Goal: Check status: Check status

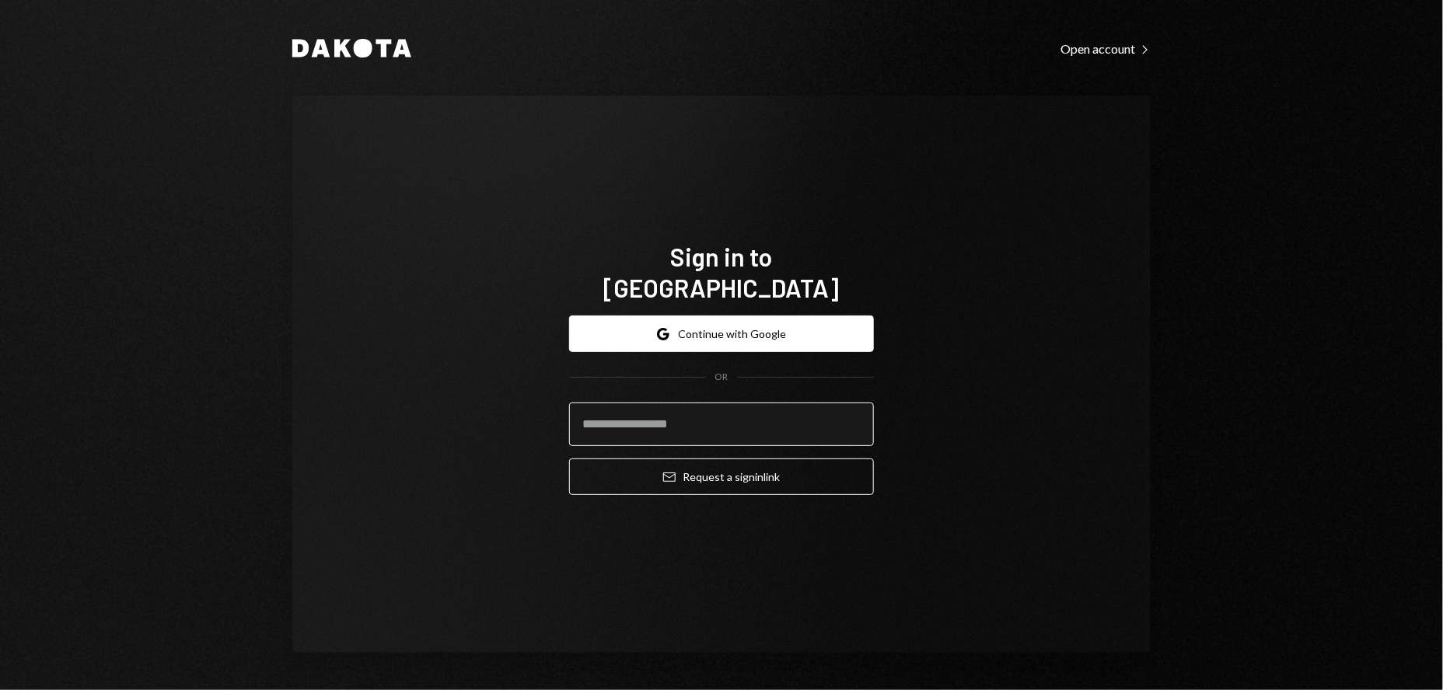
click at [647, 405] on input "email" at bounding box center [721, 425] width 305 height 44
type input "**********"
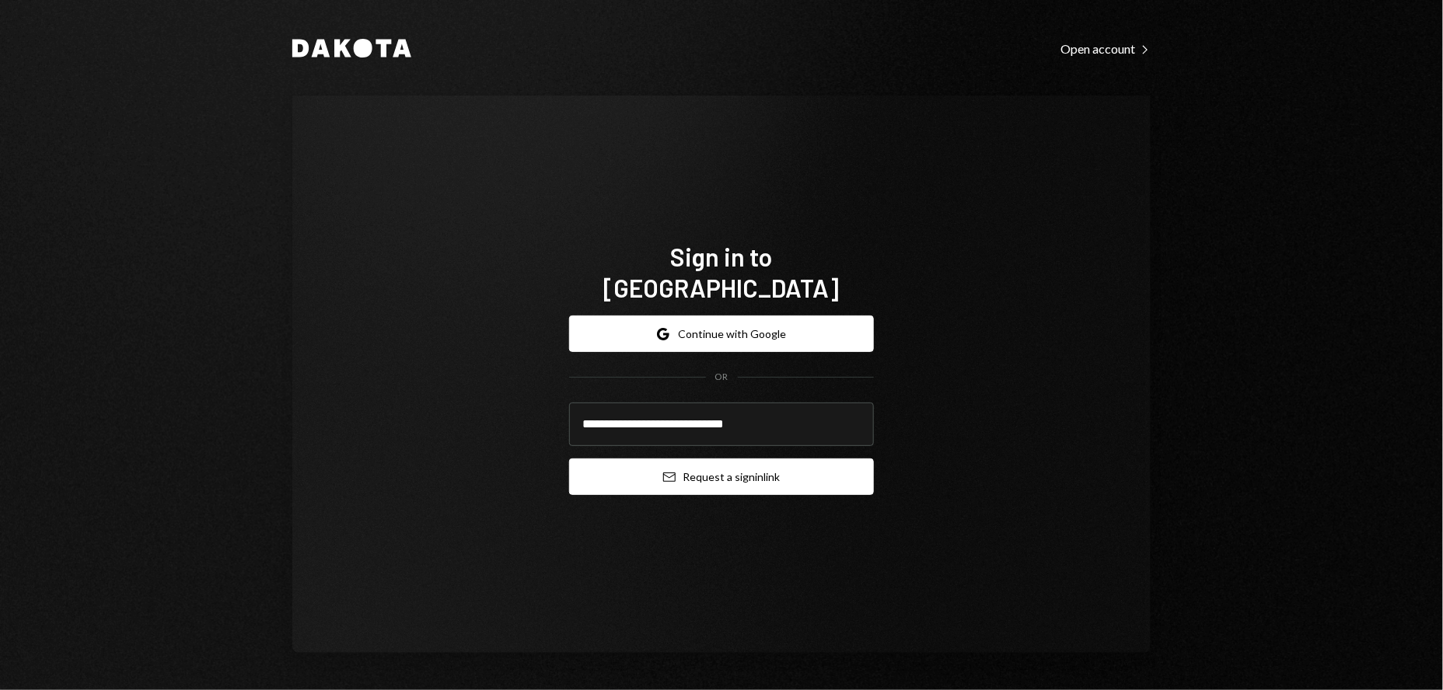
click at [736, 472] on button "Email Request a sign in link" at bounding box center [721, 477] width 305 height 37
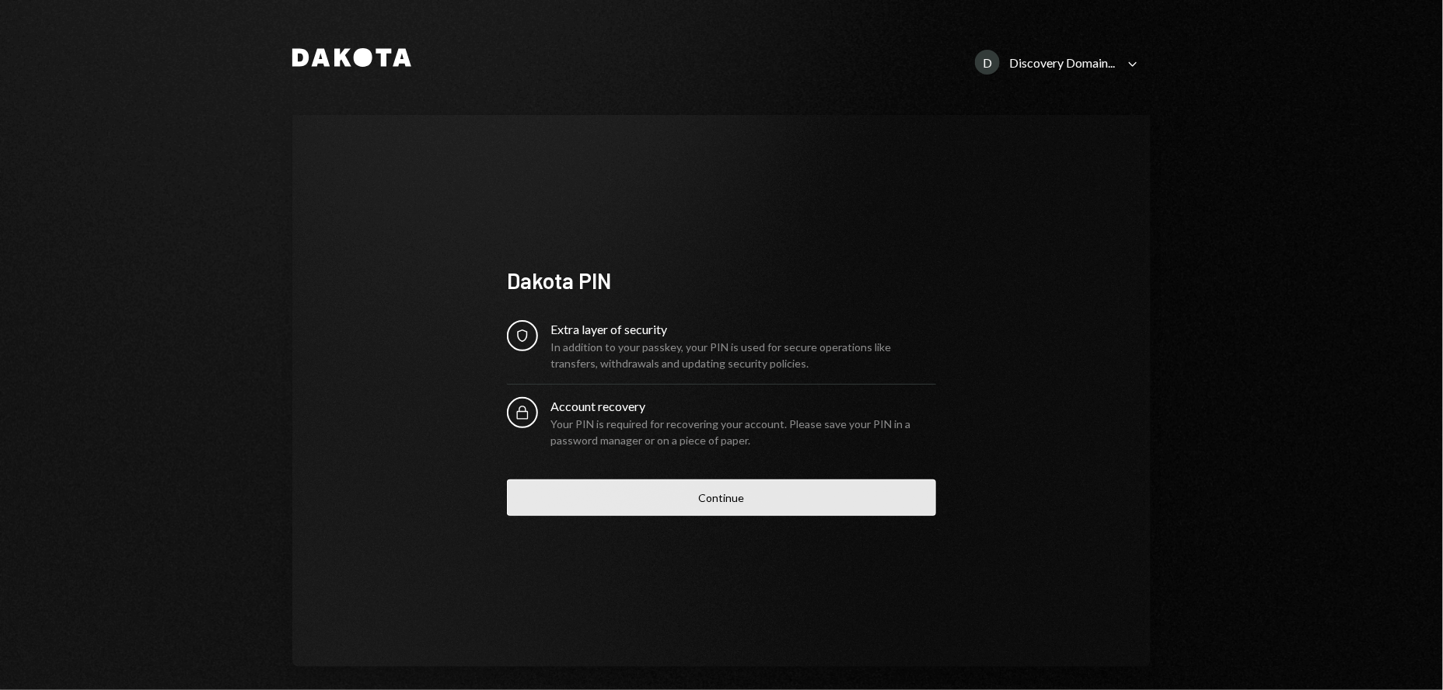
click at [710, 504] on button "Continue" at bounding box center [721, 498] width 429 height 37
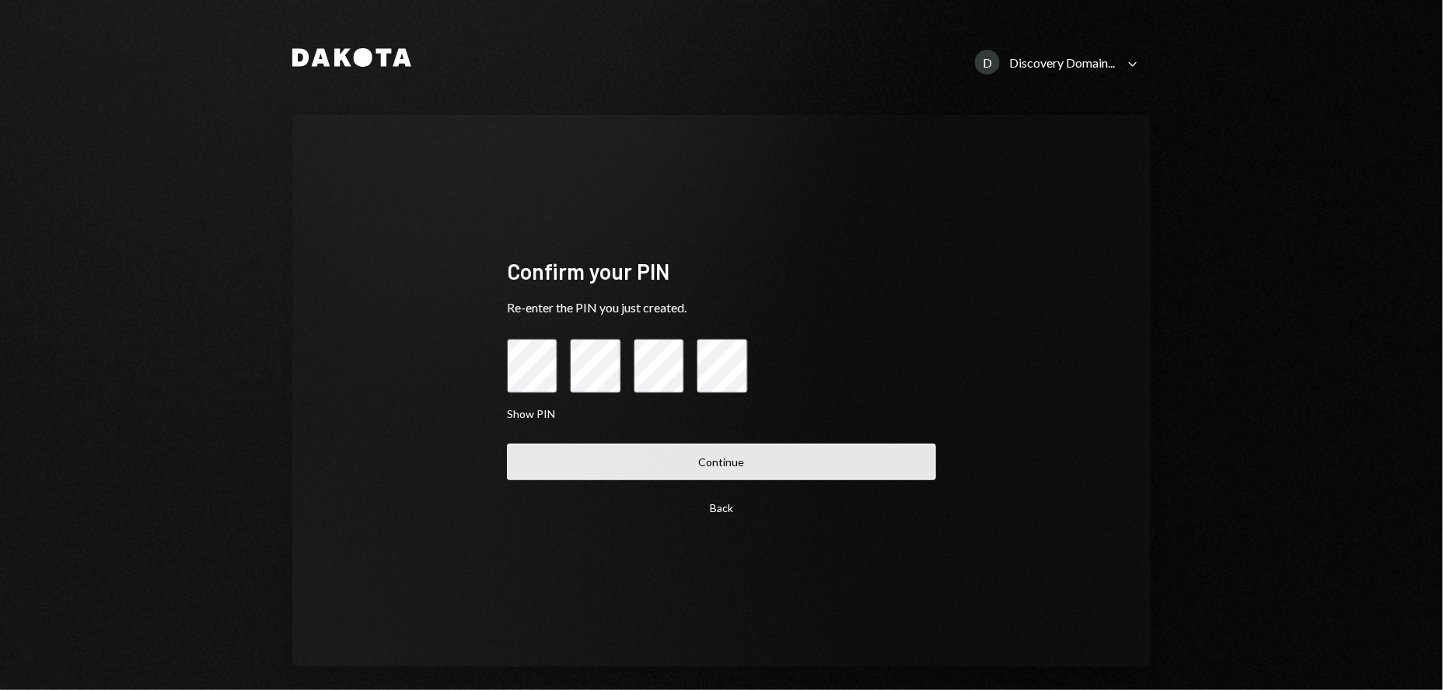
click at [786, 459] on button "Continue" at bounding box center [721, 462] width 429 height 37
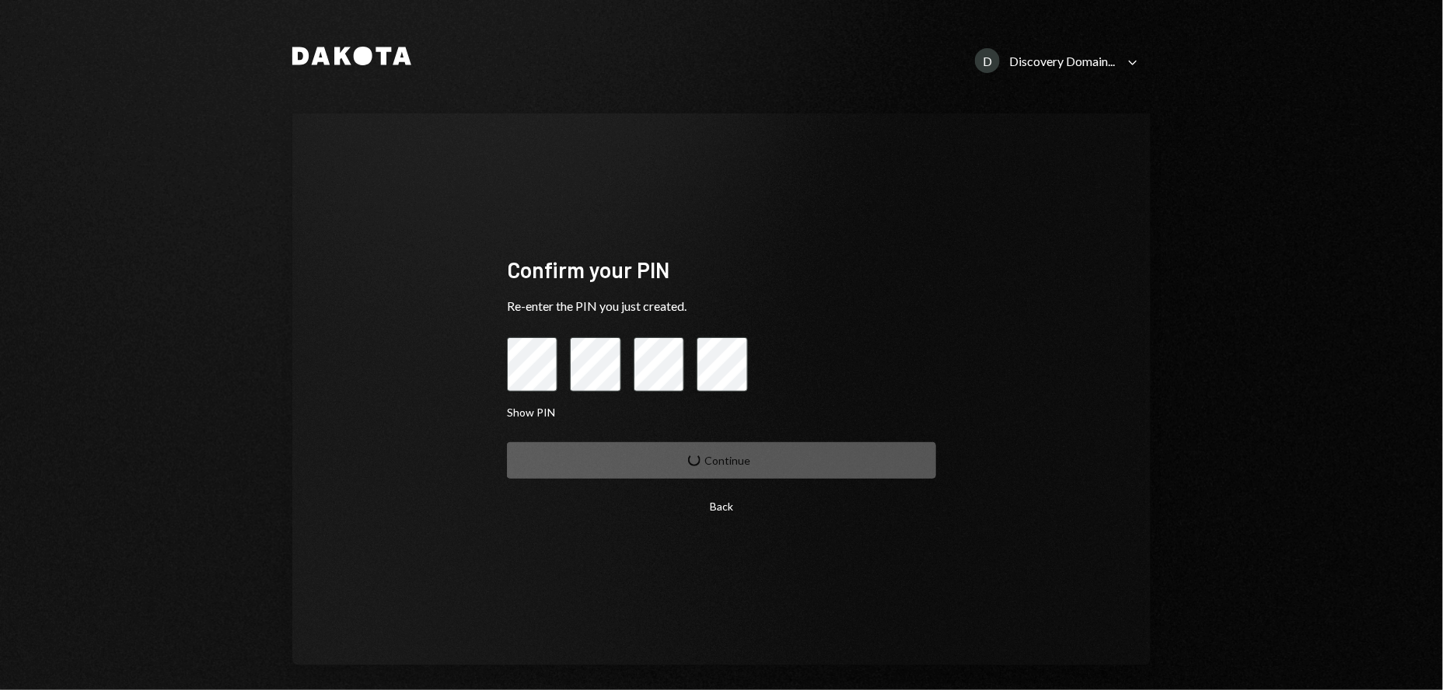
scroll to position [4, 0]
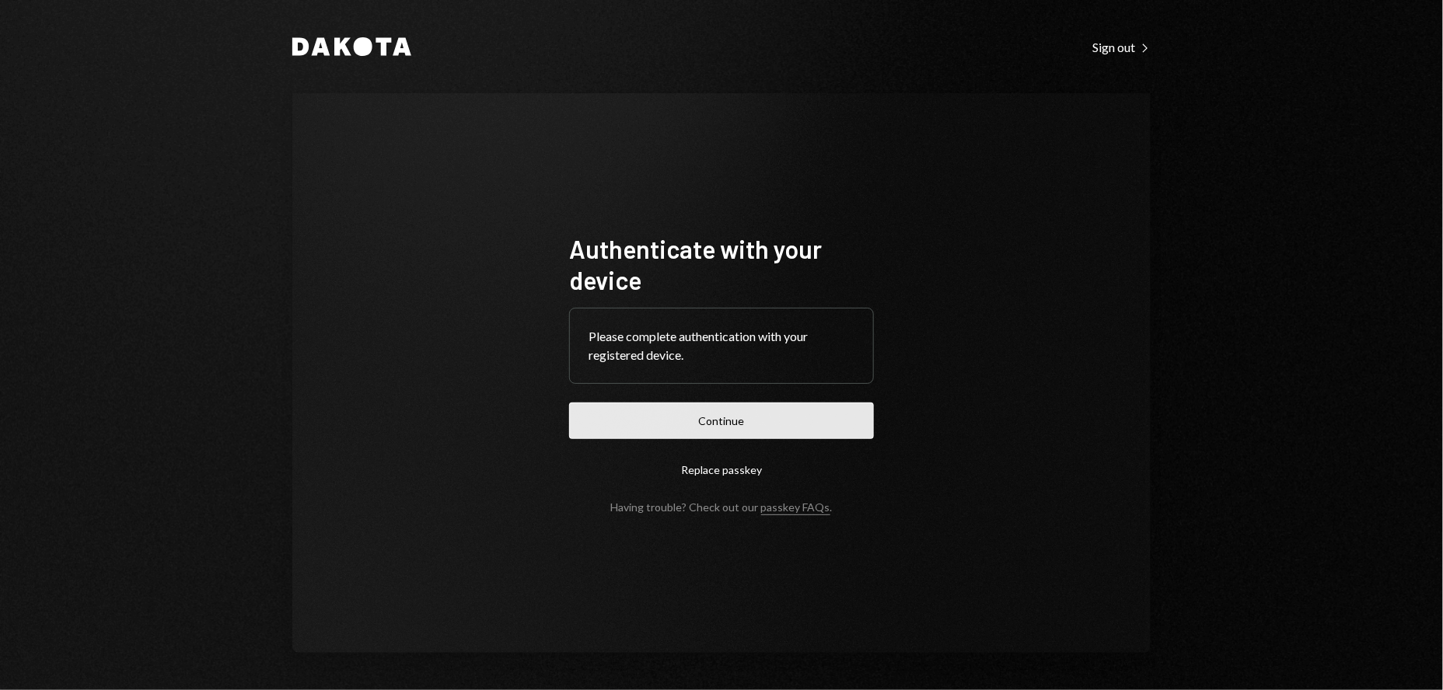
click at [730, 425] on button "Continue" at bounding box center [721, 421] width 305 height 37
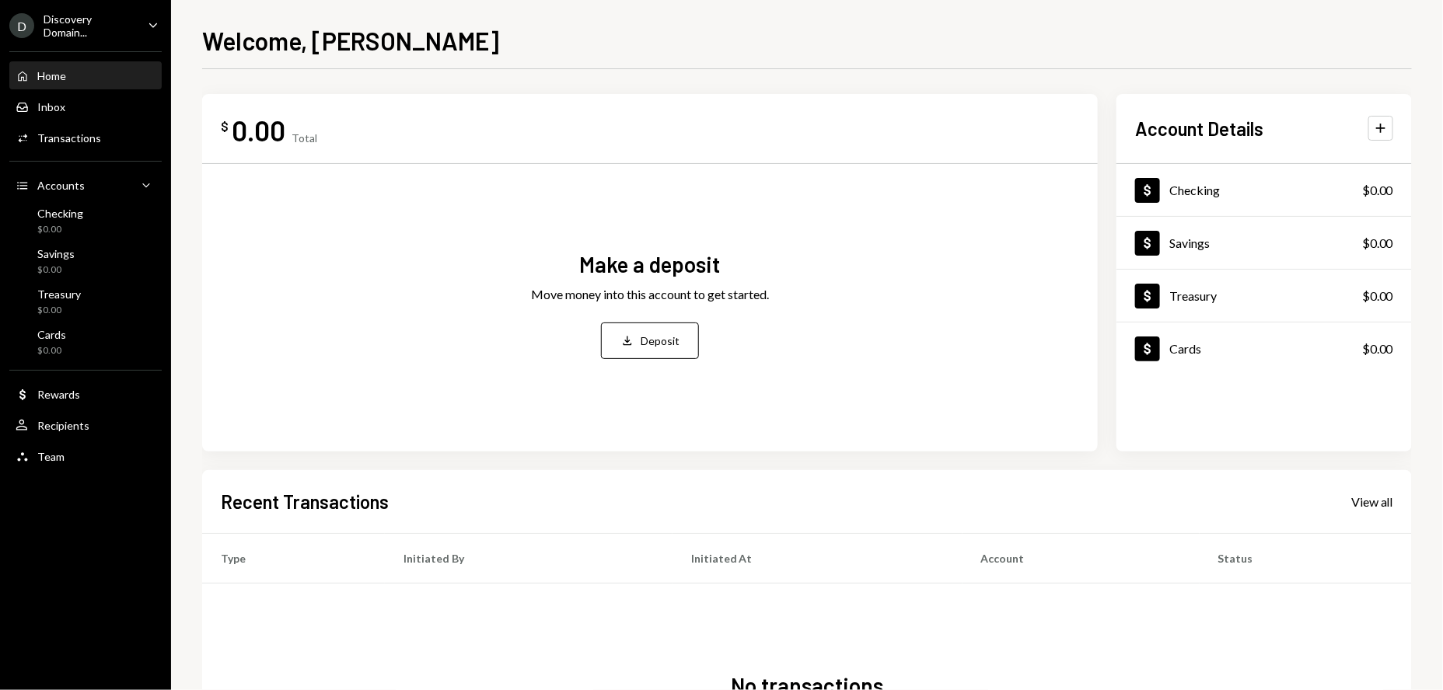
click at [157, 21] on icon "Caret Down" at bounding box center [153, 24] width 17 height 17
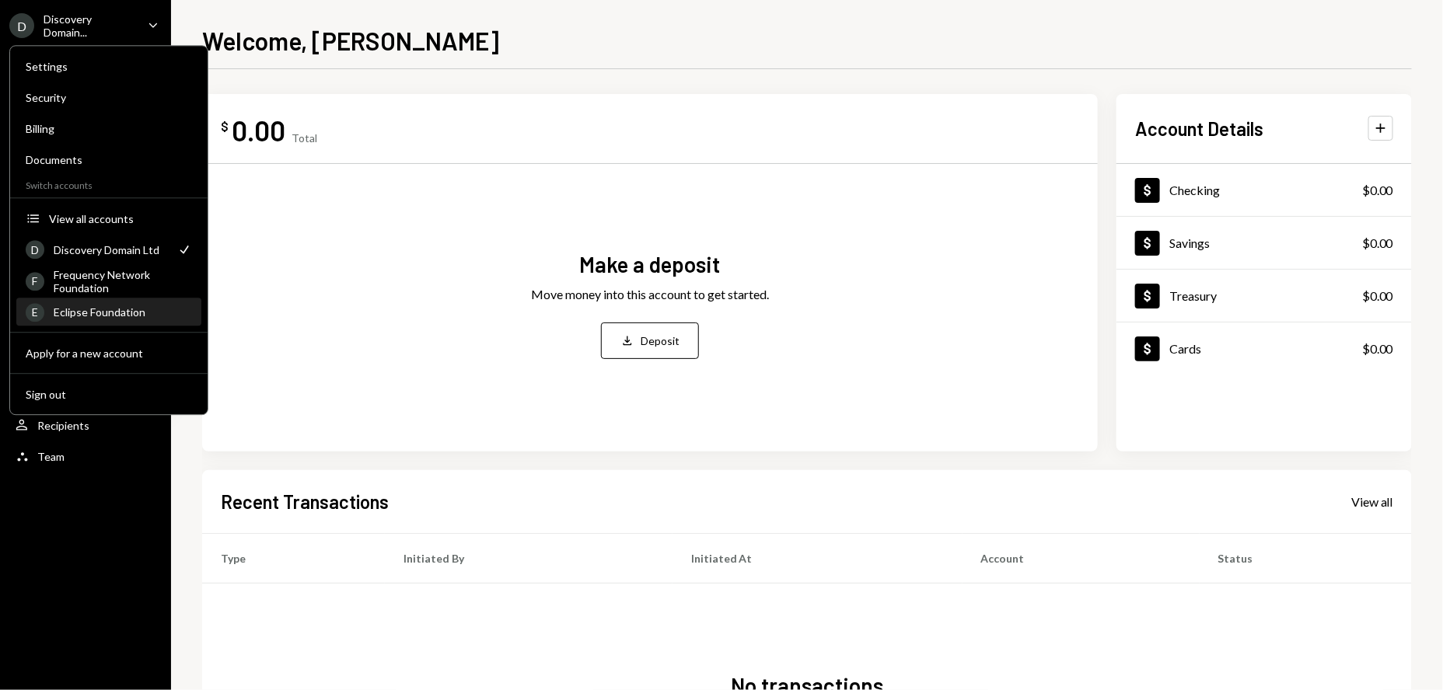
click at [96, 312] on div "Eclipse Foundation" at bounding box center [123, 311] width 138 height 13
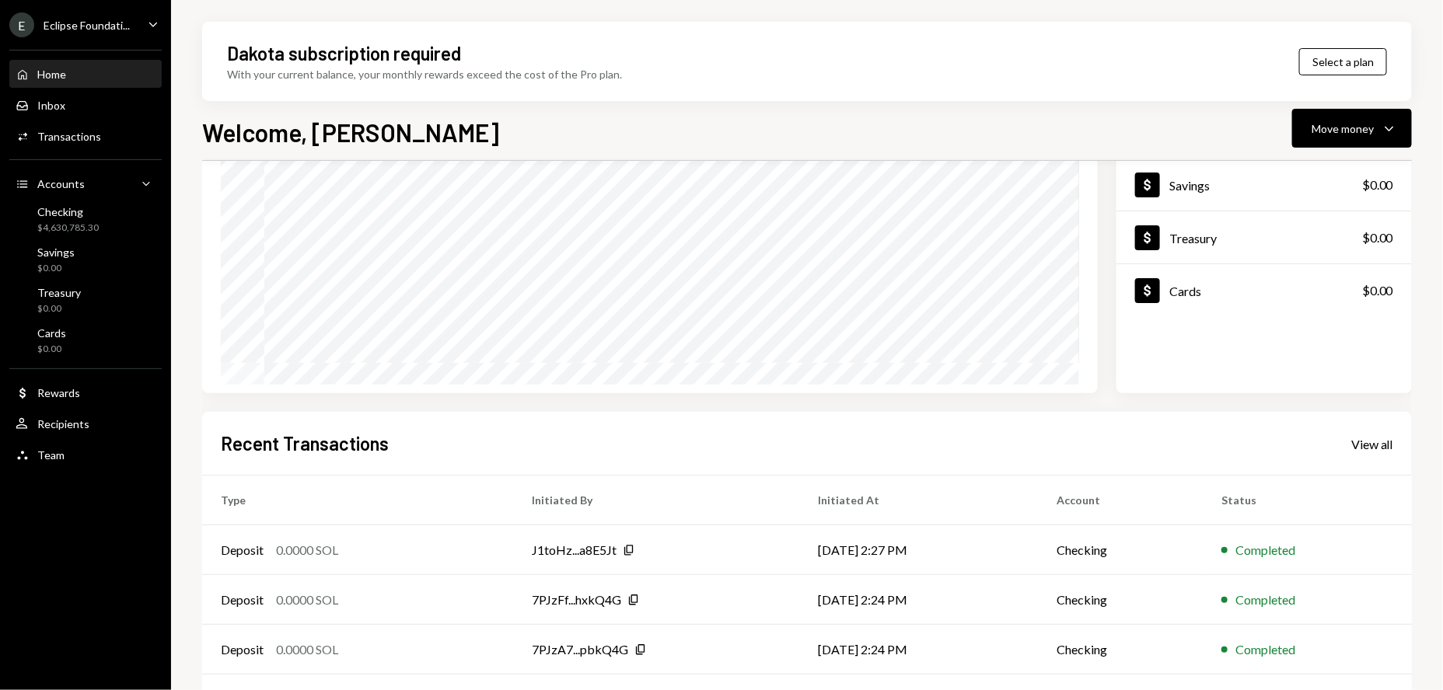
scroll to position [169, 0]
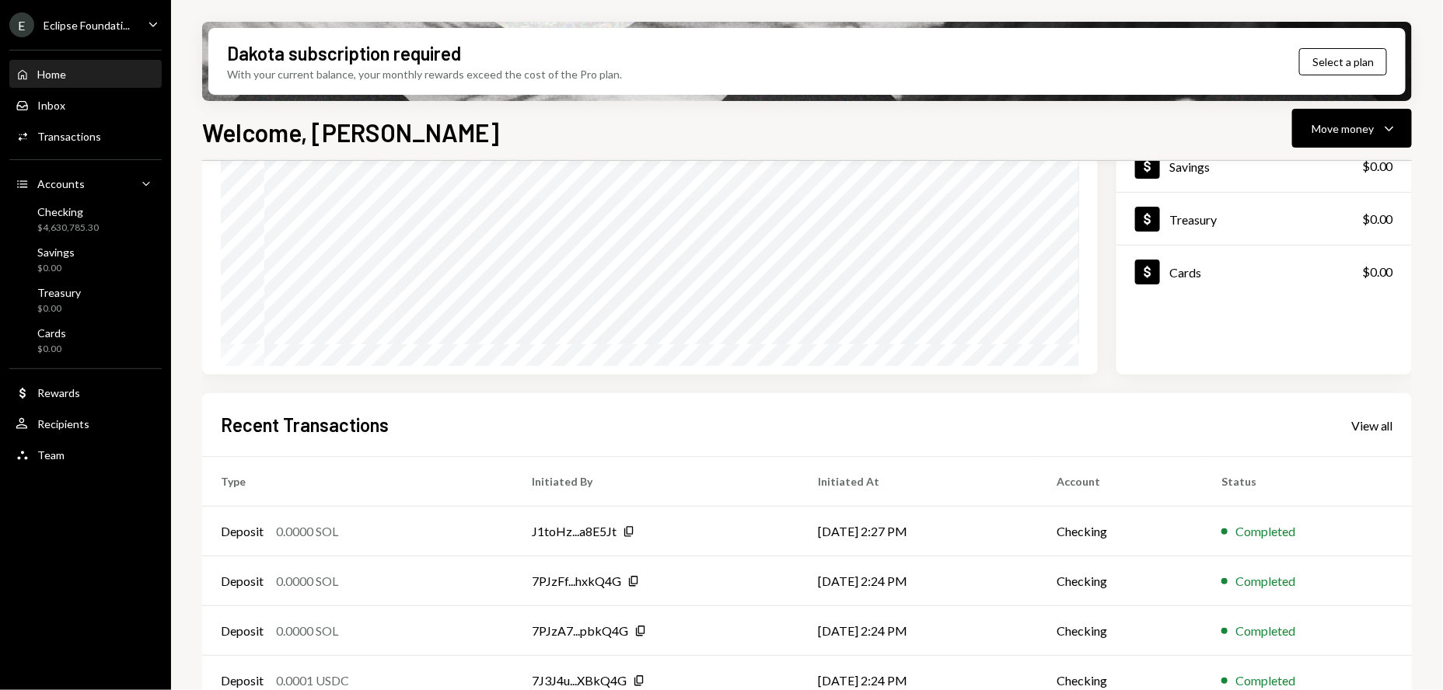
click at [1392, 433] on div "Recent Transactions View all" at bounding box center [807, 425] width 1172 height 26
click at [1365, 430] on div "View all" at bounding box center [1372, 426] width 42 height 16
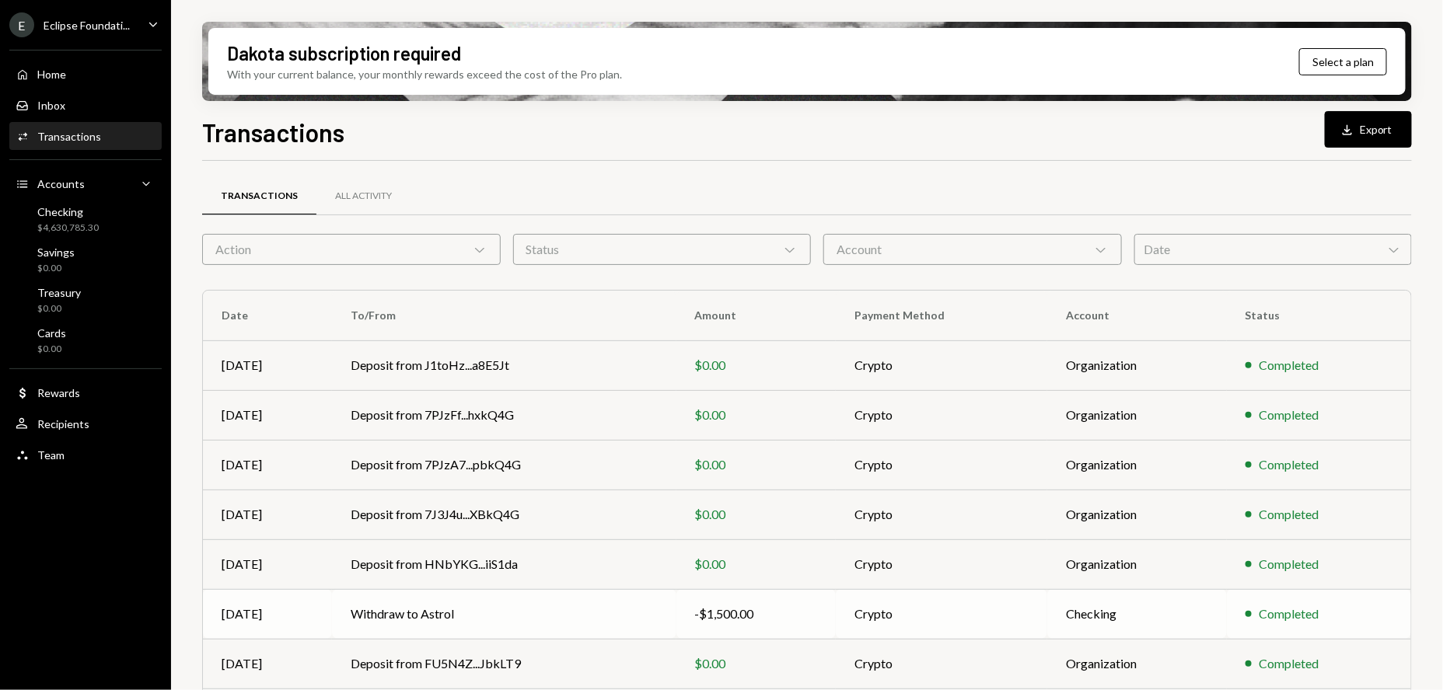
scroll to position [194, 0]
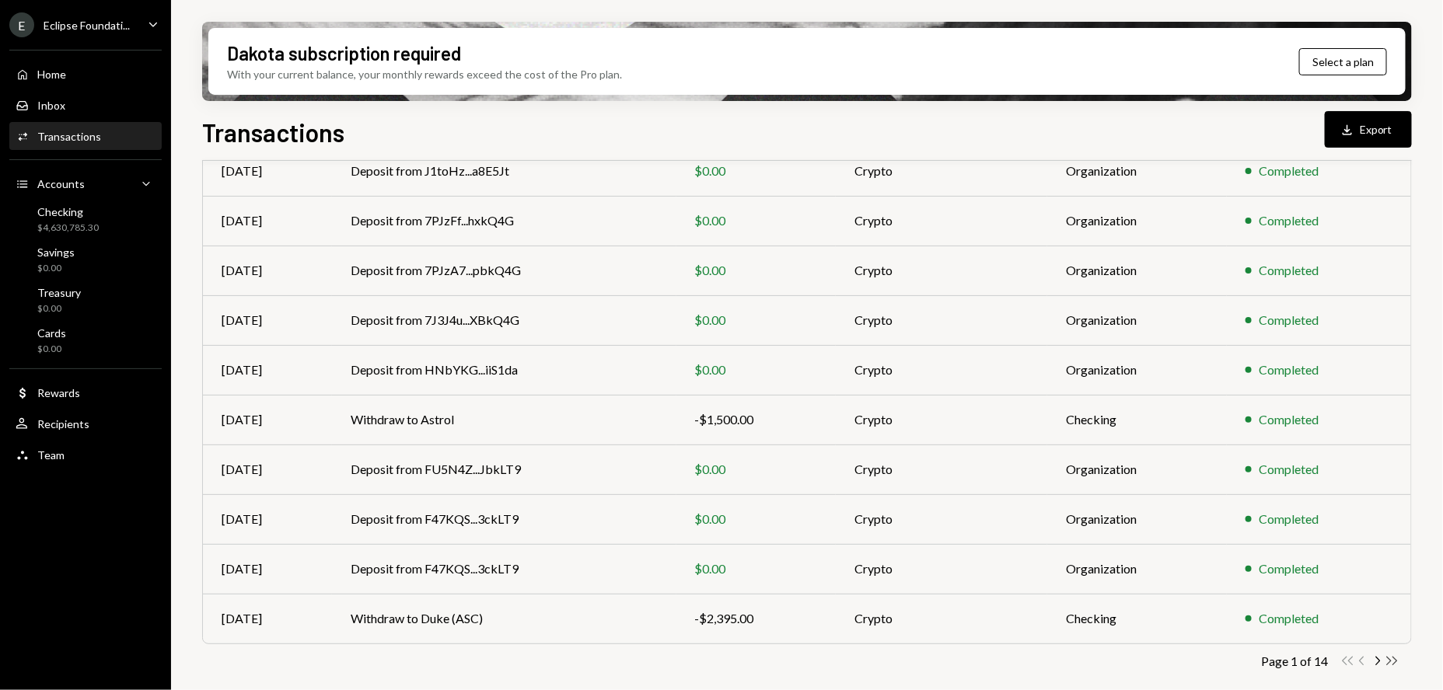
click at [1393, 660] on icon "Double Arrow Right" at bounding box center [1391, 661] width 15 height 15
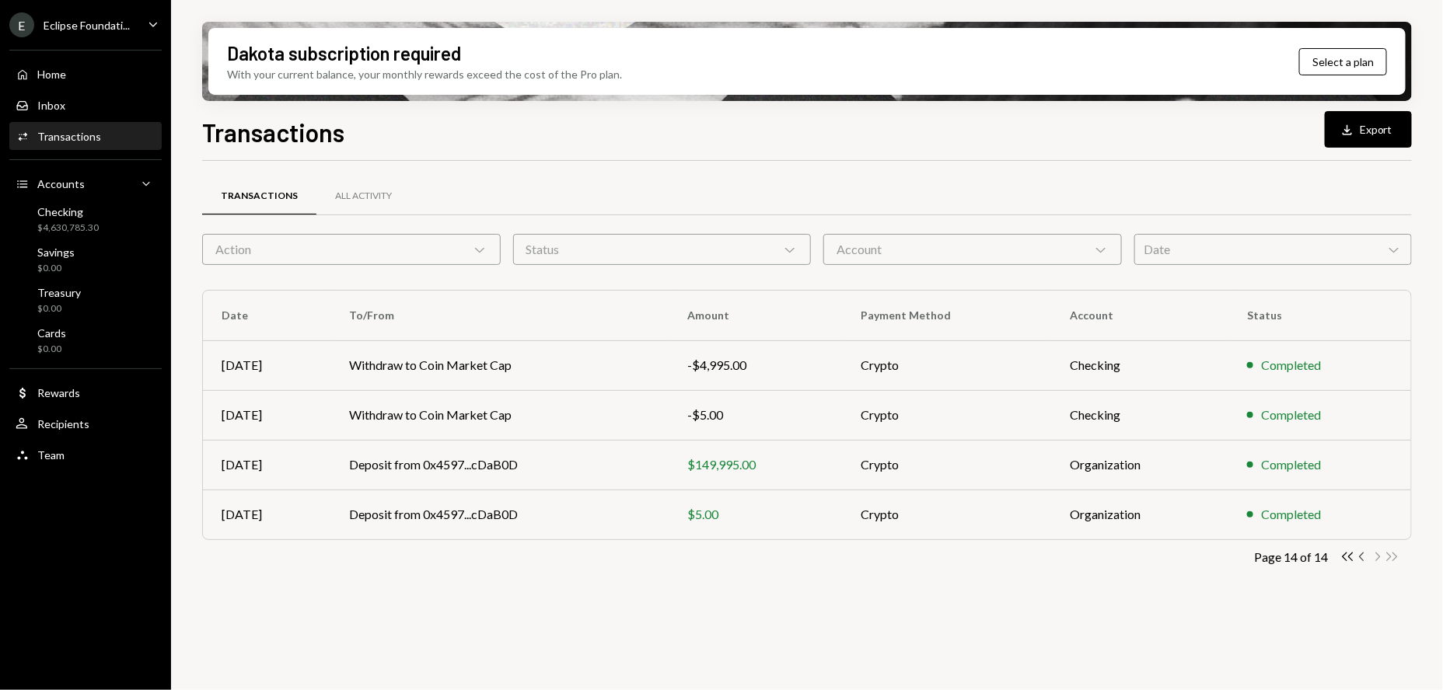
click at [1359, 556] on icon "button" at bounding box center [1361, 557] width 5 height 9
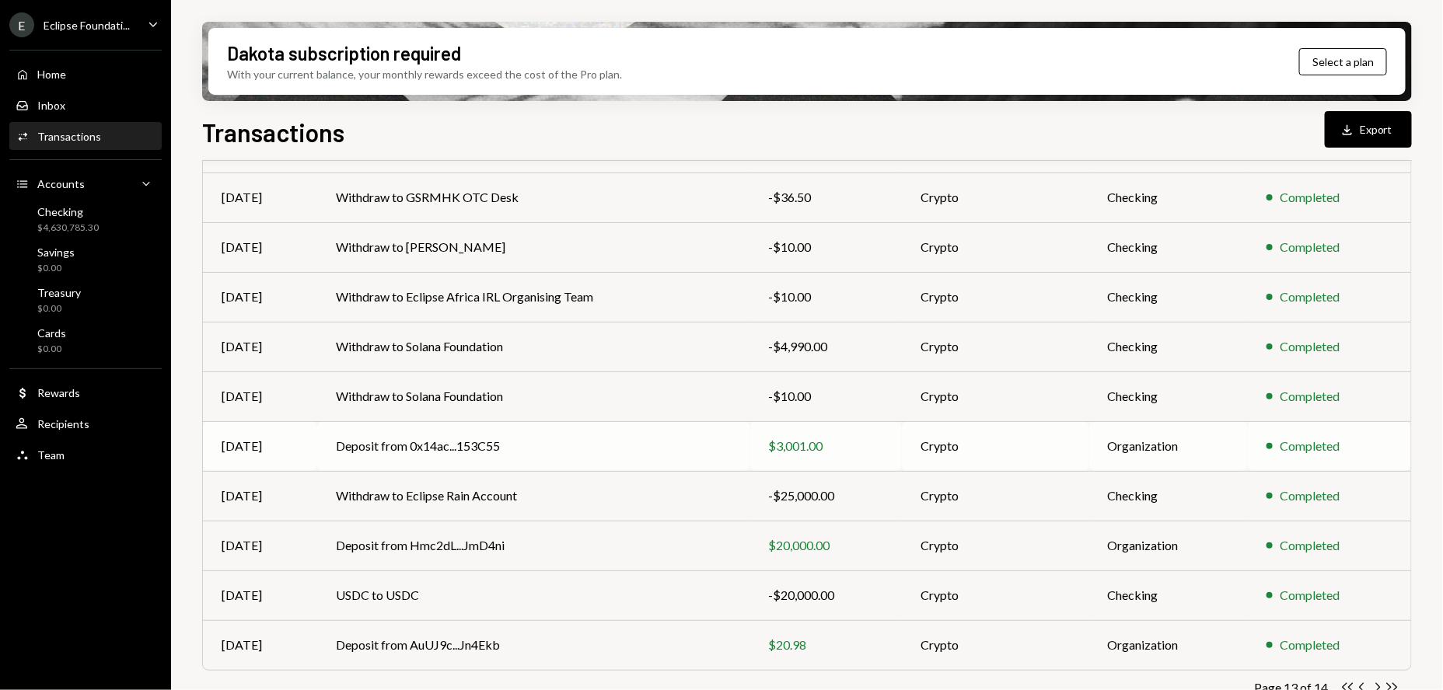
scroll to position [167, 0]
click at [422, 551] on td "Deposit from Hmc2dL...JmD4ni" at bounding box center [533, 547] width 433 height 50
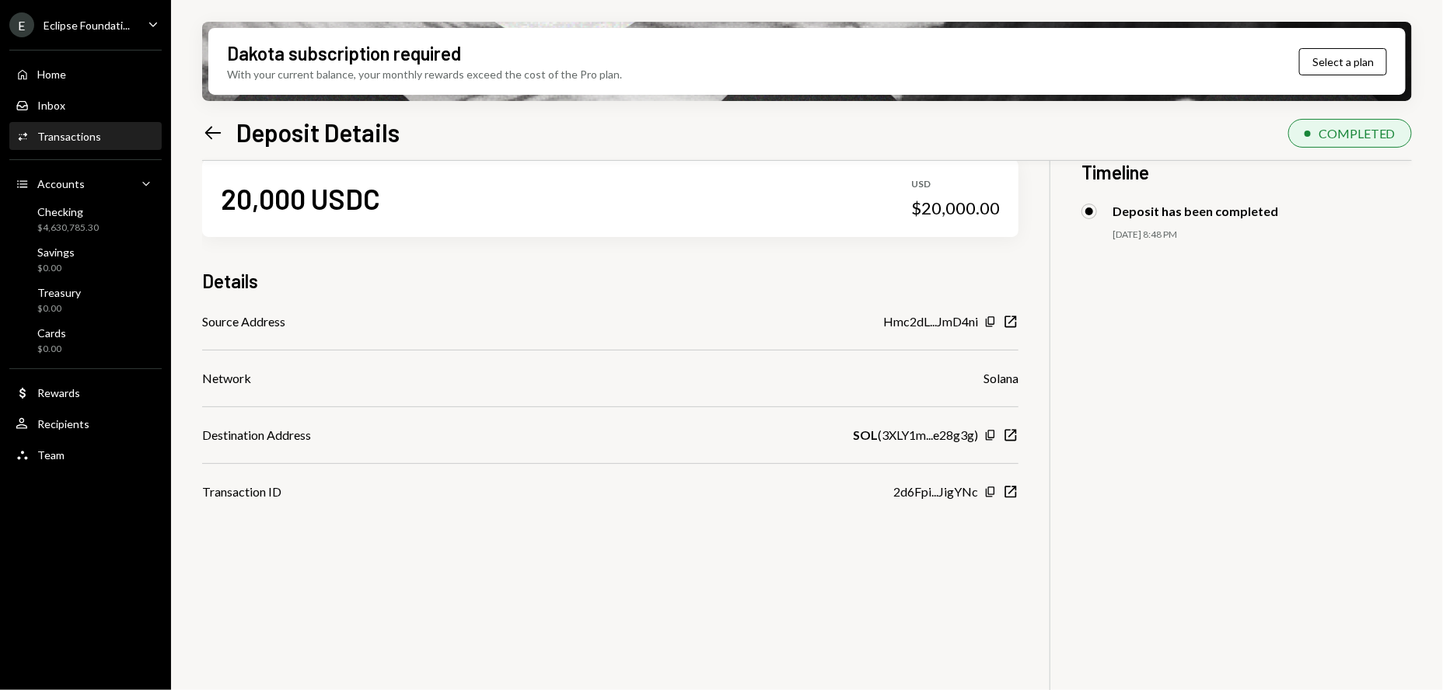
scroll to position [7, 0]
